Goal: Task Accomplishment & Management: Complete application form

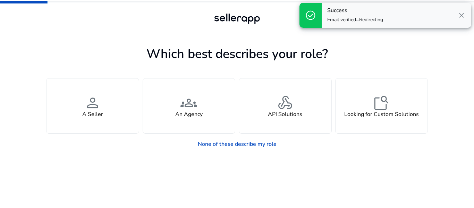
click at [461, 15] on span "close" at bounding box center [462, 15] width 8 height 8
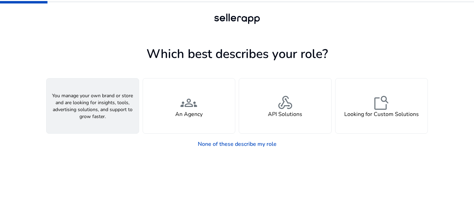
click at [99, 106] on span "person" at bounding box center [92, 102] width 17 height 17
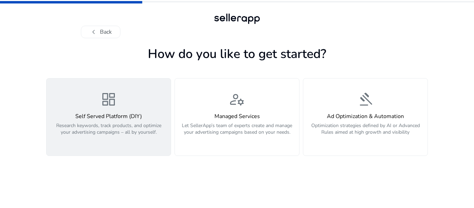
click at [141, 107] on div "dashboard Self Served Platform (DIY) Research keywords, track products, and opt…" at bounding box center [109, 117] width 116 height 52
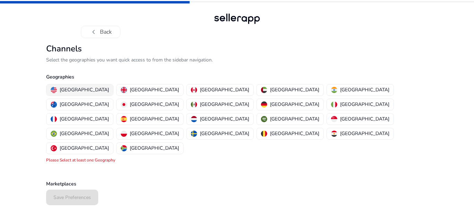
click at [74, 90] on p "United States" at bounding box center [84, 89] width 49 height 7
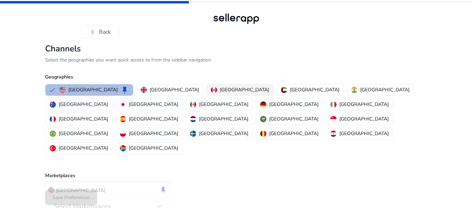
click at [220, 89] on p "Canada" at bounding box center [244, 89] width 49 height 7
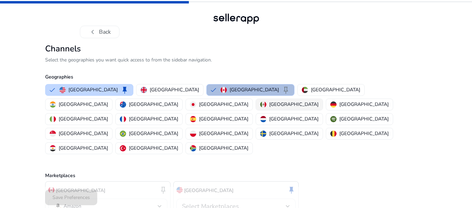
click at [269, 106] on p "[GEOGRAPHIC_DATA]" at bounding box center [293, 104] width 49 height 7
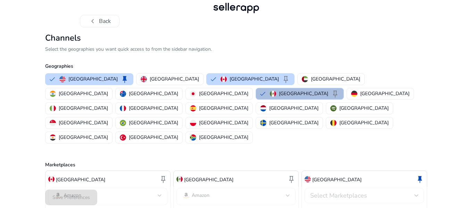
scroll to position [16, 0]
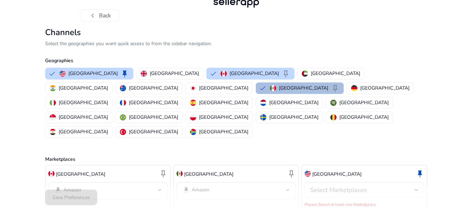
click at [417, 189] on div at bounding box center [416, 190] width 4 height 3
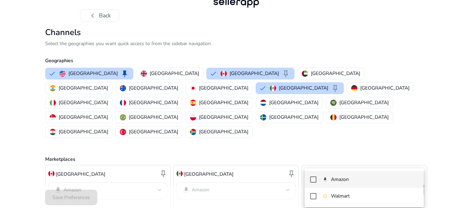
click at [315, 177] on mat-pseudo-checkbox at bounding box center [313, 179] width 6 height 6
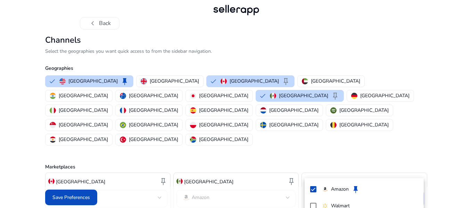
click at [440, 109] on div at bounding box center [236, 104] width 472 height 208
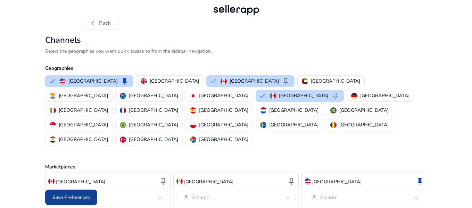
click at [73, 195] on span "Save Preferences" at bounding box center [71, 197] width 38 height 7
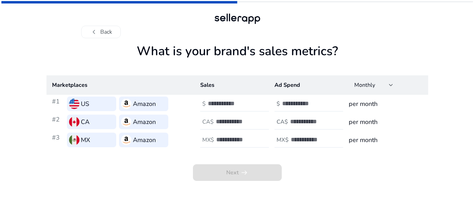
scroll to position [0, 0]
click at [240, 105] on input "number" at bounding box center [231, 104] width 47 height 8
click at [250, 103] on input "*" at bounding box center [231, 104] width 47 height 8
click at [242, 101] on input "*" at bounding box center [231, 104] width 47 height 8
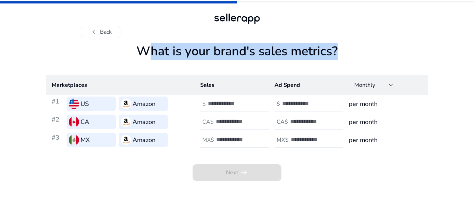
drag, startPoint x: 142, startPoint y: 51, endPoint x: 335, endPoint y: 50, distance: 193.1
click at [335, 50] on h1 "What is your brand's sales metrics?" at bounding box center [237, 60] width 382 height 32
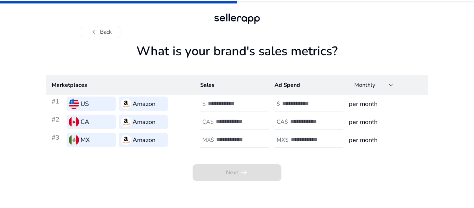
click at [236, 107] on input "*" at bounding box center [231, 104] width 47 height 8
drag, startPoint x: 220, startPoint y: 102, endPoint x: 179, endPoint y: 108, distance: 41.4
click at [180, 109] on tr "#1 US Amazon $ * $ per month" at bounding box center [237, 104] width 382 height 18
type input "*"
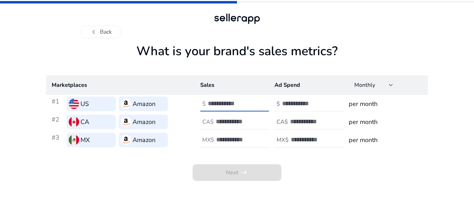
click at [306, 103] on input "number" at bounding box center [305, 104] width 47 height 8
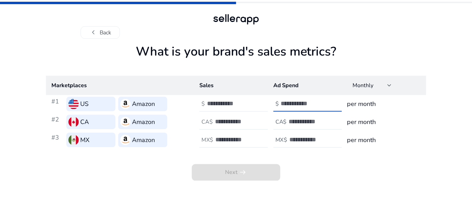
scroll to position [0, 0]
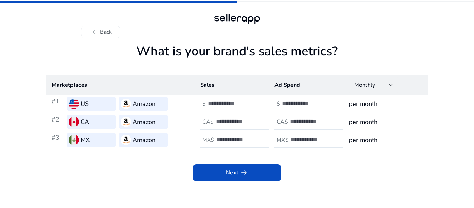
type input "*"
click at [372, 100] on h3 "per month" at bounding box center [386, 104] width 74 height 10
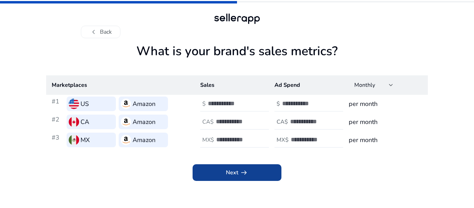
click at [240, 173] on span "arrow_right_alt" at bounding box center [244, 172] width 8 height 8
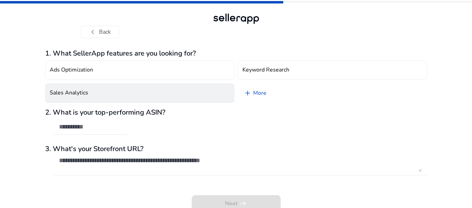
click at [154, 96] on button "Sales Analytics" at bounding box center [139, 92] width 189 height 19
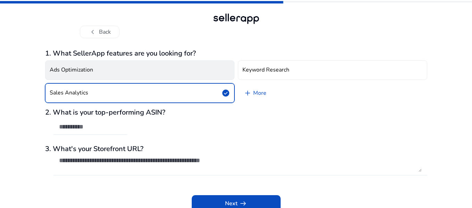
click at [159, 75] on button "Ads Optimization" at bounding box center [139, 69] width 189 height 19
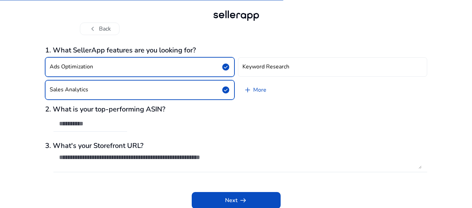
scroll to position [4, 0]
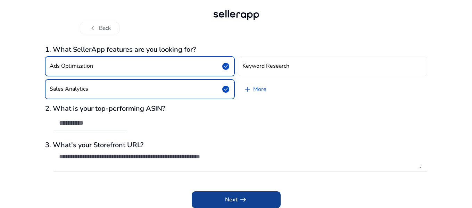
click at [255, 199] on span at bounding box center [236, 199] width 89 height 17
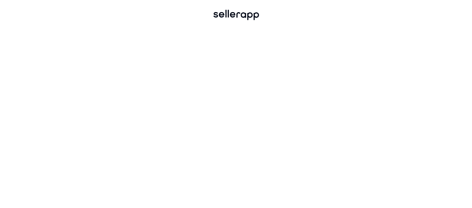
scroll to position [0, 0]
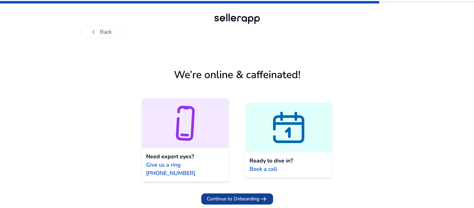
click at [245, 195] on span "Continue to Onboarding" at bounding box center [233, 198] width 52 height 7
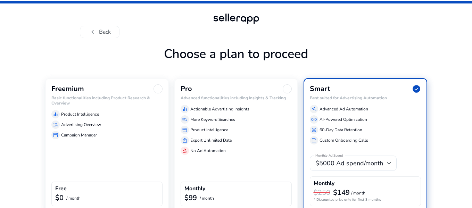
scroll to position [35, 0]
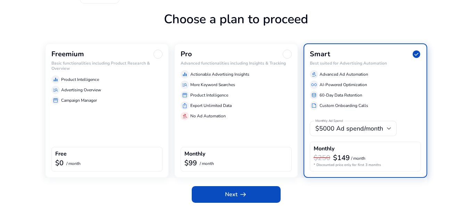
click at [87, 57] on div "Freemium" at bounding box center [106, 54] width 111 height 9
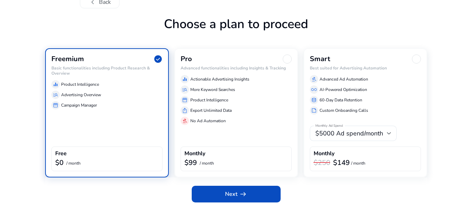
scroll to position [30, 0]
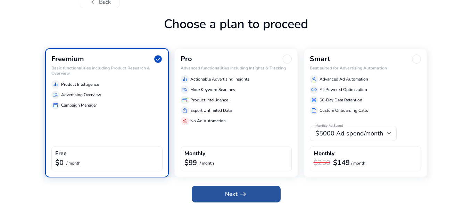
click at [241, 195] on span "arrow_right_alt" at bounding box center [243, 194] width 8 height 8
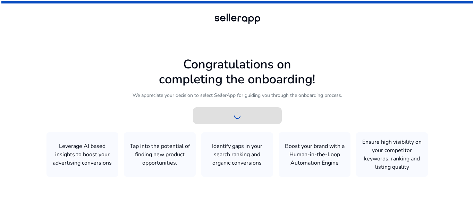
scroll to position [0, 0]
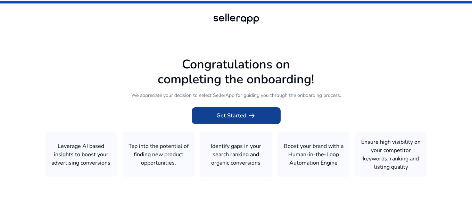
click at [240, 117] on span "Get Started arrow_right_alt" at bounding box center [236, 115] width 40 height 8
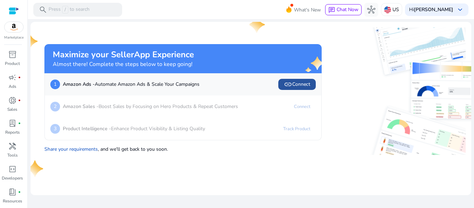
click at [306, 85] on span "link Connect" at bounding box center [297, 84] width 26 height 8
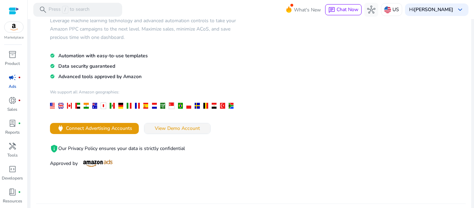
scroll to position [69, 0]
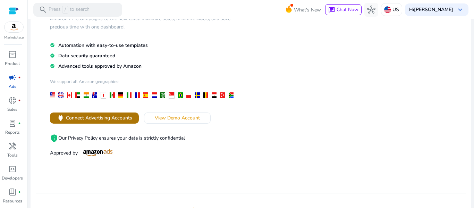
click at [84, 115] on span "Connect Advertising Accounts" at bounding box center [99, 117] width 66 height 7
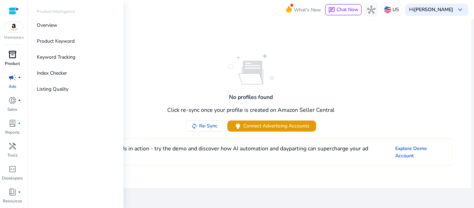
click at [15, 58] on span "inventory_2" at bounding box center [12, 54] width 8 height 8
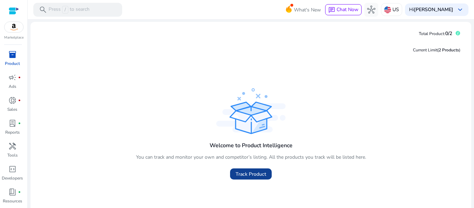
click at [257, 171] on span "Track Product" at bounding box center [251, 174] width 31 height 7
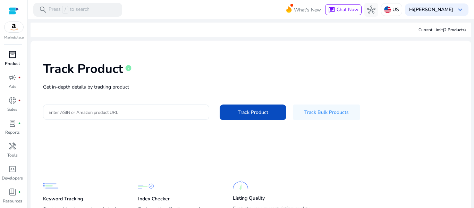
click at [144, 114] on input "Enter ASIN or Amazon product URL" at bounding box center [126, 112] width 155 height 8
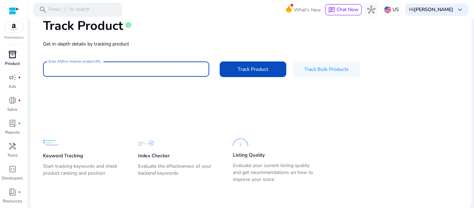
paste input "**********"
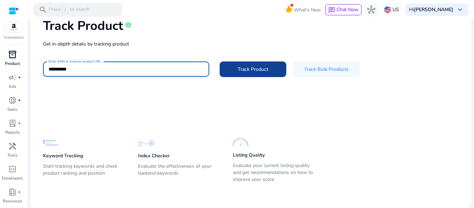
type input "**********"
click at [259, 68] on span "Track Product" at bounding box center [253, 69] width 31 height 7
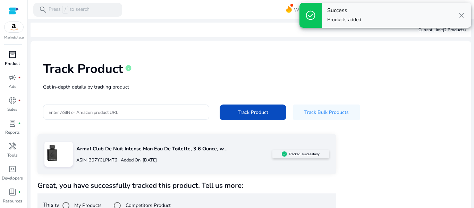
scroll to position [15, 0]
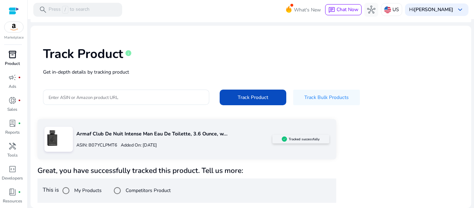
click at [130, 190] on label "Competitors Product" at bounding box center [147, 190] width 47 height 7
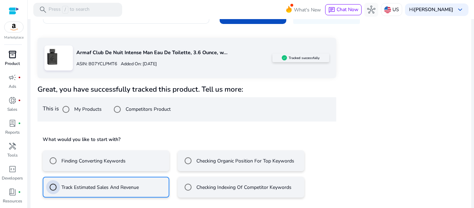
scroll to position [127, 0]
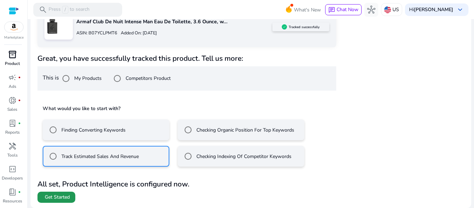
click at [64, 197] on span "Get Started" at bounding box center [57, 197] width 25 height 7
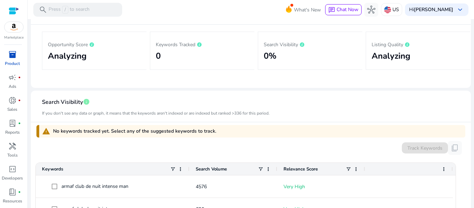
scroll to position [154, 0]
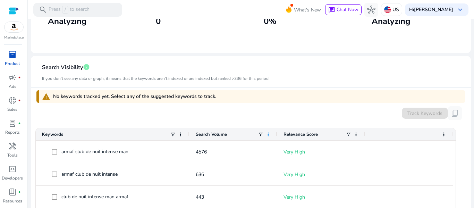
click at [268, 134] on span at bounding box center [269, 135] width 6 height 6
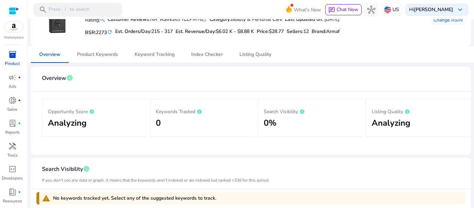
scroll to position [0, 0]
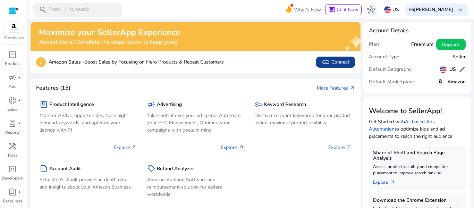
click at [333, 60] on span "link Connect" at bounding box center [336, 62] width 28 height 8
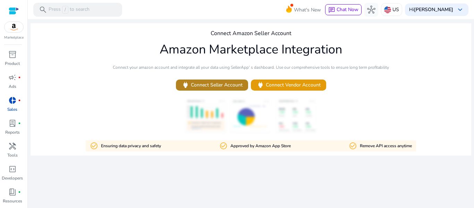
click at [216, 85] on span "power Connect Seller Account" at bounding box center [212, 85] width 61 height 8
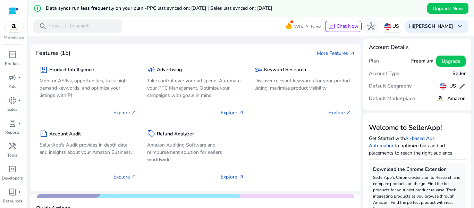
click at [210, 27] on mat-toolbar "search Press / to search What's New chat Chat Now hub US Hi Yean Mijares keyboa…" at bounding box center [251, 26] width 447 height 19
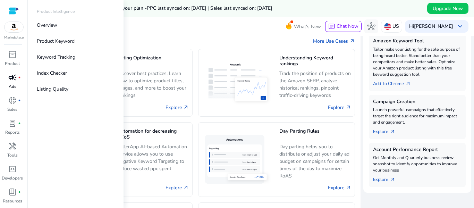
scroll to position [22, 0]
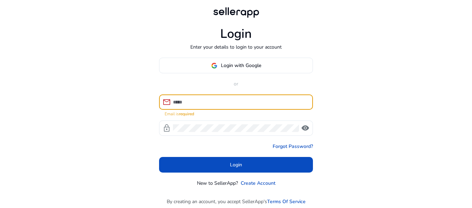
type input "**********"
click button "Login" at bounding box center [236, 165] width 154 height 16
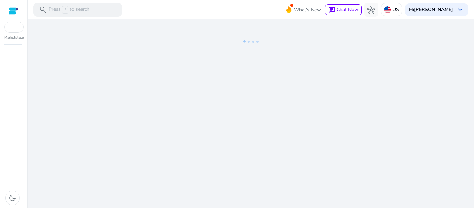
click at [229, 104] on div "We are getting things ready for you..." at bounding box center [251, 113] width 441 height 189
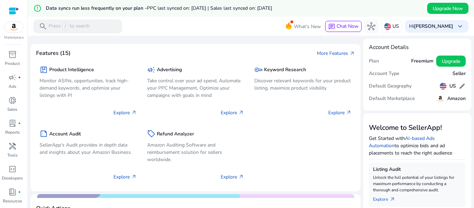
click at [321, 180] on div "package Product Intelligence Monitor ASINs, opportunities, track high-demand ke…" at bounding box center [195, 121] width 319 height 129
